Goal: Information Seeking & Learning: Learn about a topic

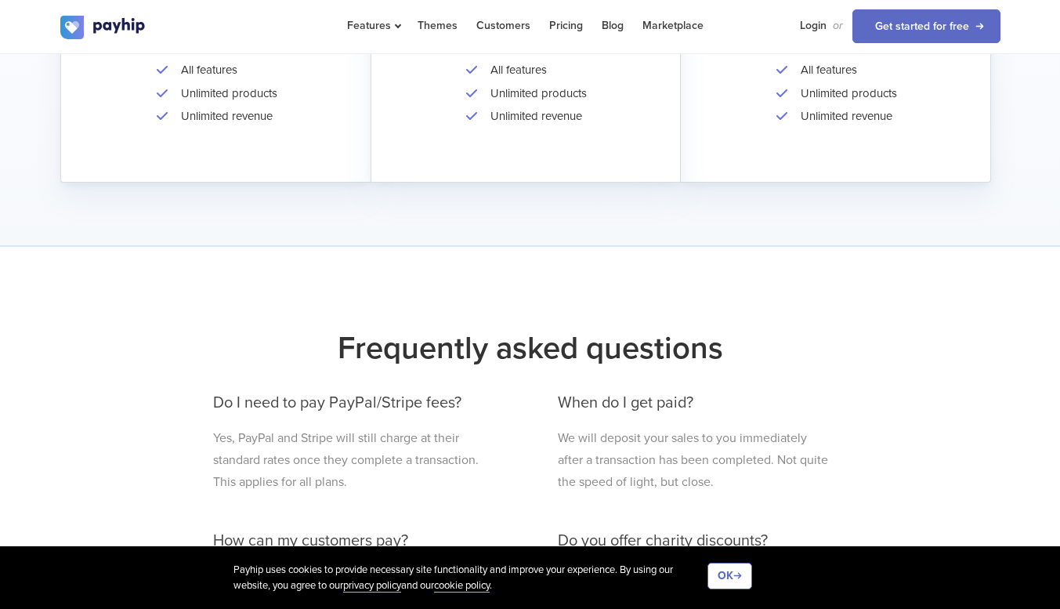
scroll to position [470, 0]
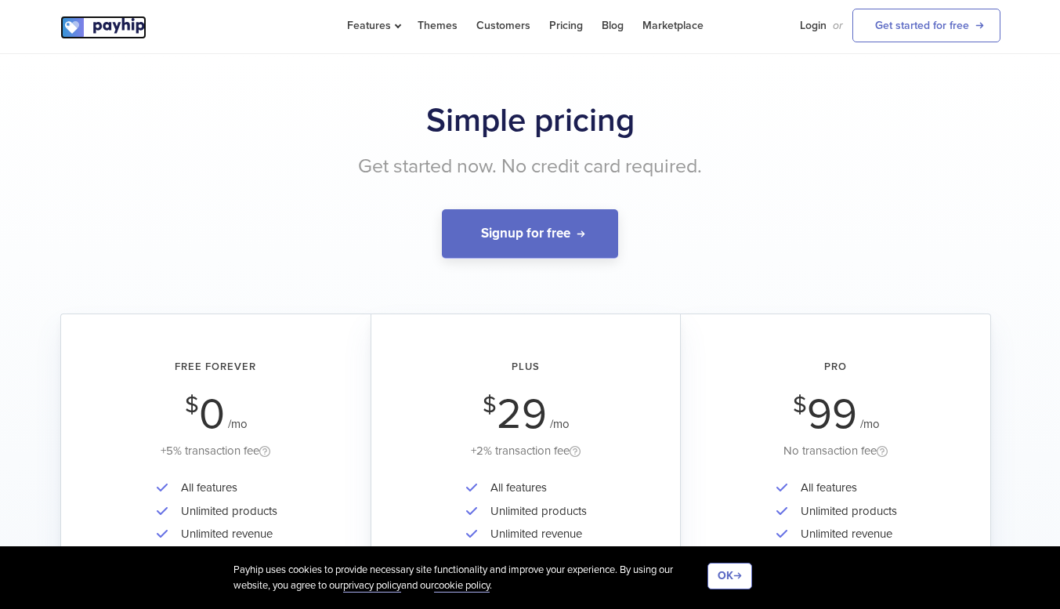
click at [94, 25] on img at bounding box center [103, 28] width 86 height 24
